Goal: Transaction & Acquisition: Purchase product/service

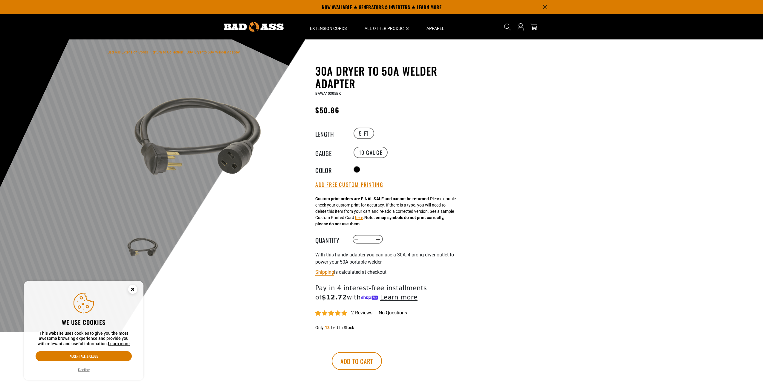
drag, startPoint x: 158, startPoint y: 165, endPoint x: 176, endPoint y: 143, distance: 28.4
click at [176, 143] on img at bounding box center [197, 138] width 144 height 144
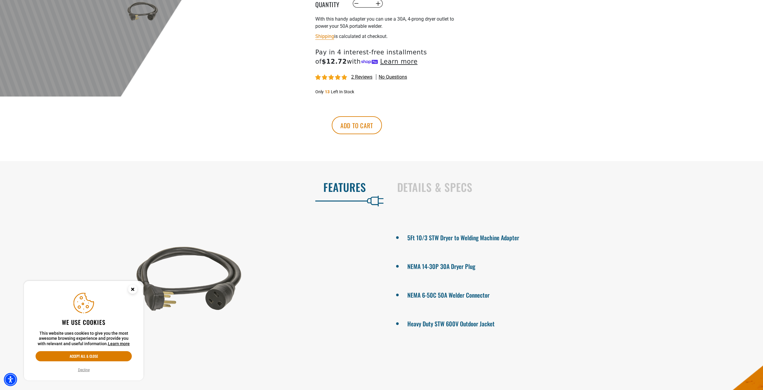
scroll to position [329, 0]
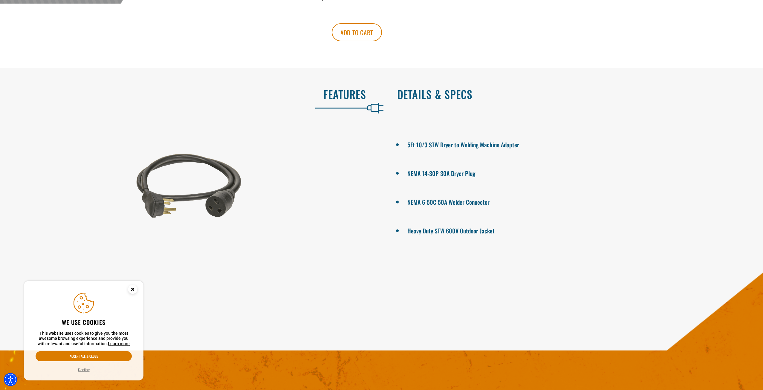
click at [429, 96] on h2 "Details & Specs" at bounding box center [574, 94] width 354 height 13
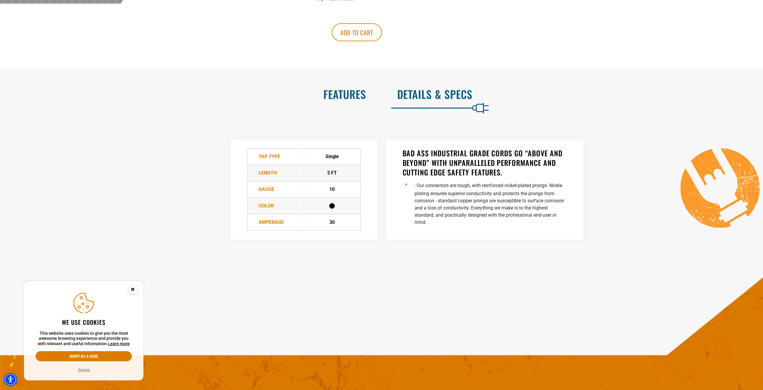
click at [355, 94] on h2 "Features" at bounding box center [190, 94] width 354 height 13
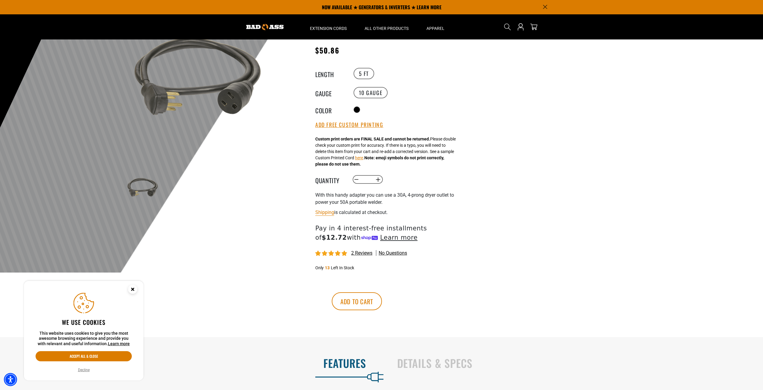
scroll to position [0, 0]
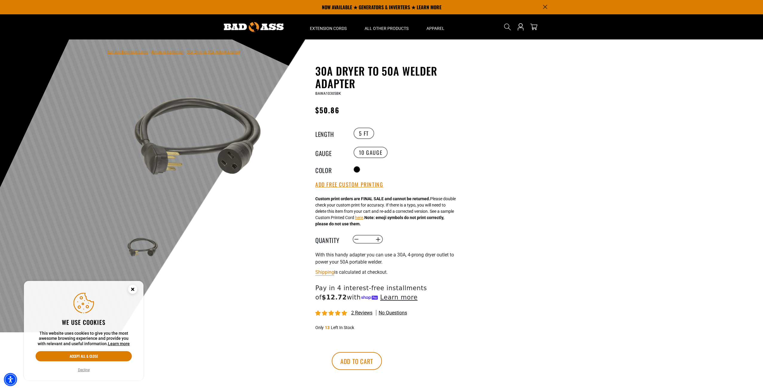
click at [133, 290] on icon "Close this option" at bounding box center [133, 289] width 2 height 2
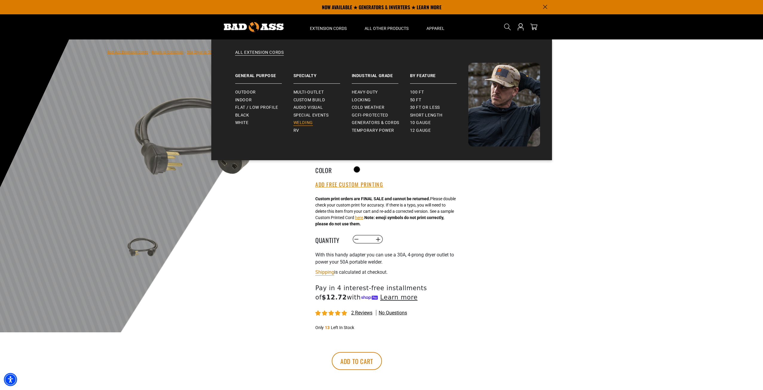
click at [306, 119] on link "Welding" at bounding box center [323, 123] width 58 height 8
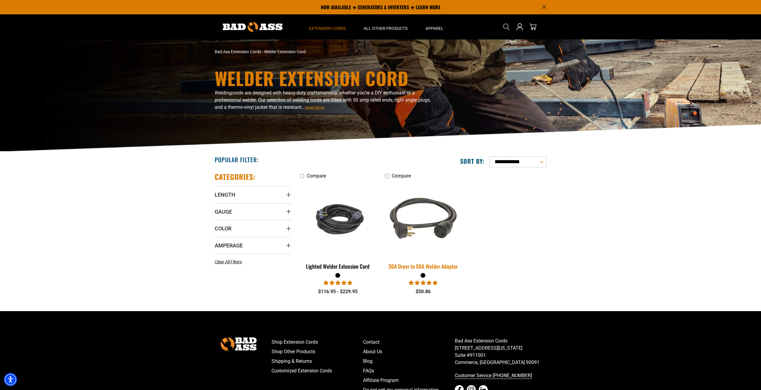
click at [414, 232] on img at bounding box center [423, 219] width 84 height 77
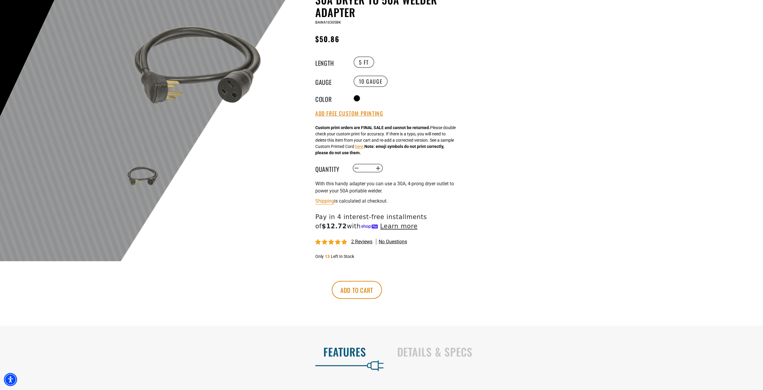
scroll to position [90, 0]
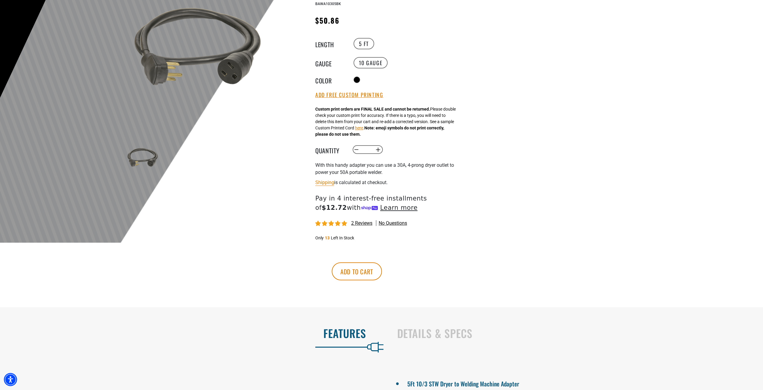
click at [363, 223] on span "2 reviews" at bounding box center [361, 223] width 21 height 6
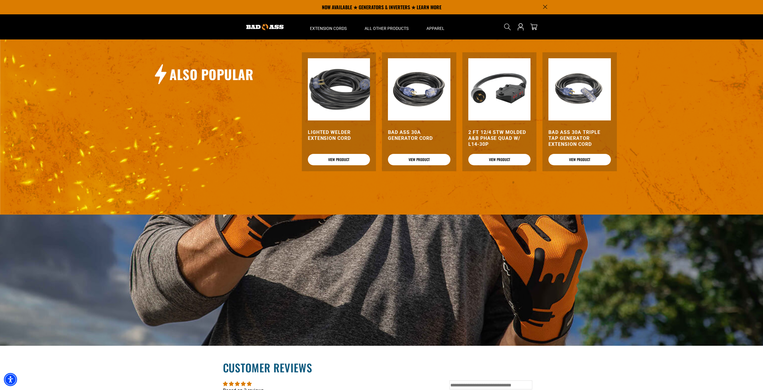
scroll to position [673, 0]
